Goal: Transaction & Acquisition: Purchase product/service

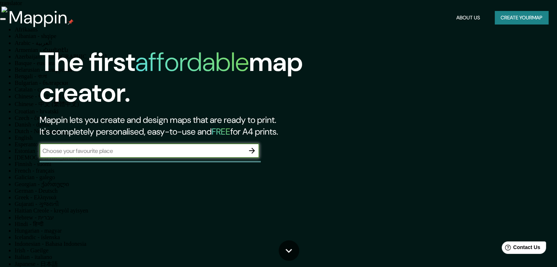
click at [501, 15] on button "Create your map" at bounding box center [521, 18] width 53 height 14
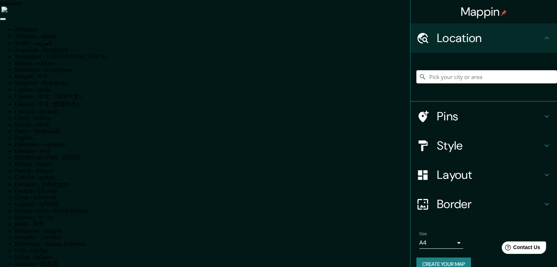
click at [492, 41] on h4 "Location" at bounding box center [489, 38] width 105 height 15
click at [465, 77] on input "Pick your city or area" at bounding box center [486, 76] width 141 height 13
click at [489, 78] on input "Tunja, Boyacá, [GEOGRAPHIC_DATA]" at bounding box center [486, 76] width 141 height 13
type input "Tunja, Boyacá, [GEOGRAPHIC_DATA]"
click at [486, 116] on h4 "Pins" at bounding box center [489, 116] width 105 height 15
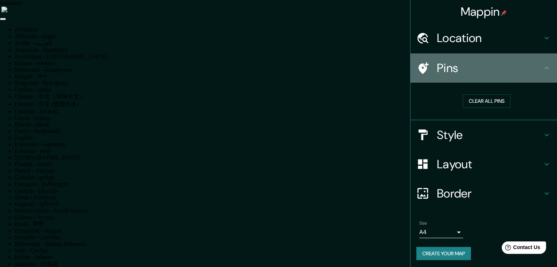
click at [540, 62] on div "Pins" at bounding box center [484, 67] width 146 height 29
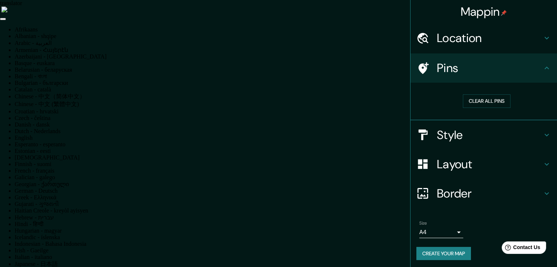
scroll to position [1, 0]
